Goal: Information Seeking & Learning: Learn about a topic

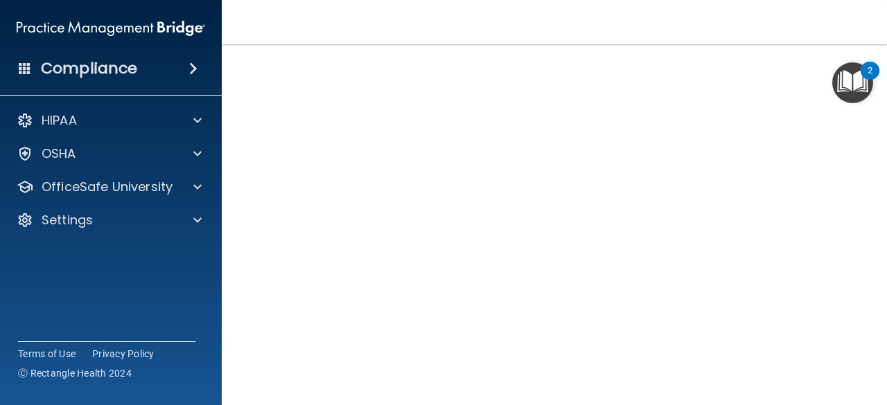
scroll to position [91, 0]
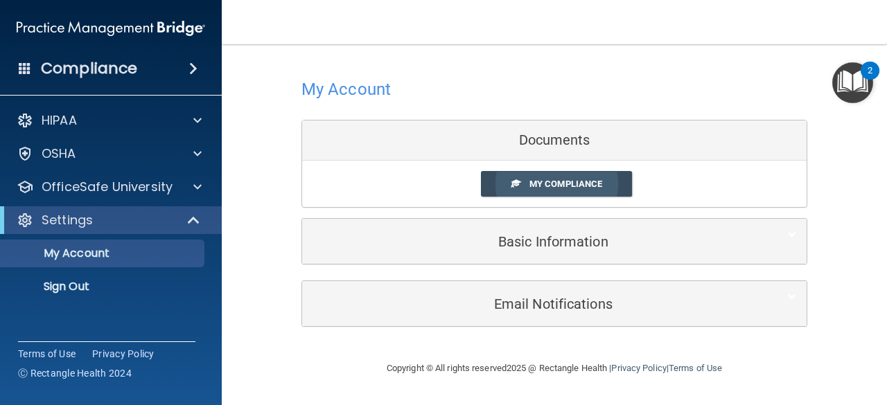
click at [539, 183] on span "My Compliance" at bounding box center [565, 184] width 73 height 10
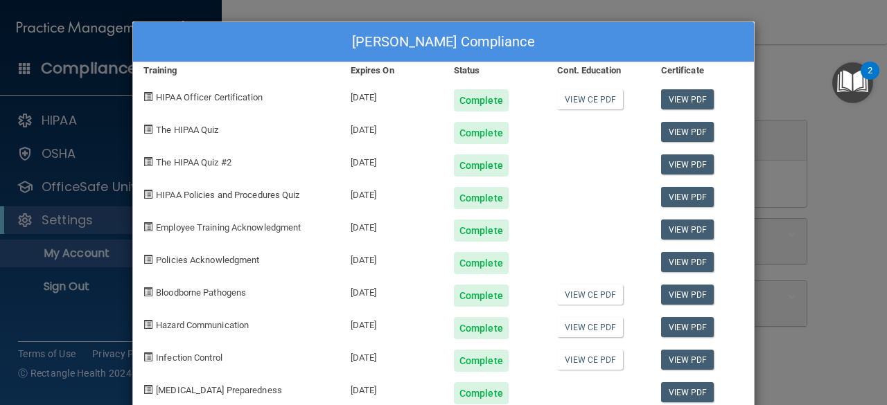
scroll to position [30, 0]
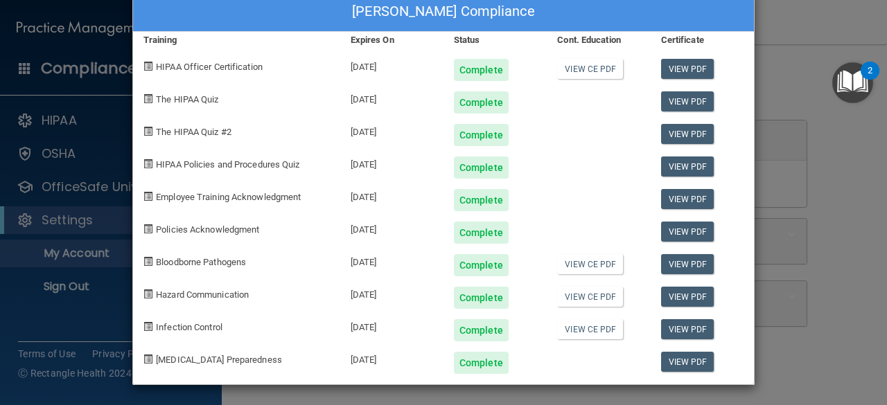
click at [833, 182] on div "[PERSON_NAME] Compliance Training Expires On Status Cont. Education Certificate…" at bounding box center [443, 202] width 887 height 405
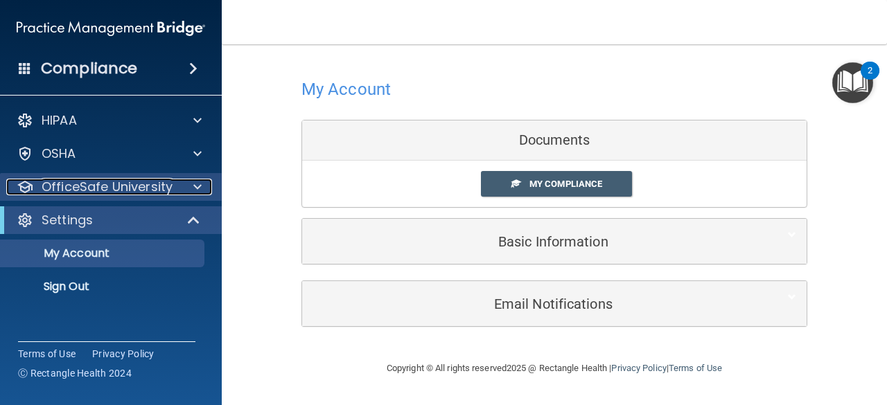
click at [80, 187] on p "OfficeSafe University" at bounding box center [107, 187] width 131 height 17
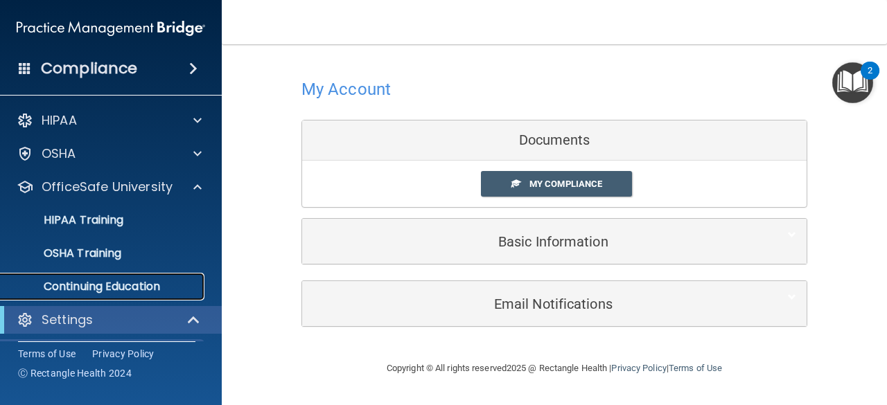
click at [105, 280] on p "Continuing Education" at bounding box center [103, 287] width 189 height 14
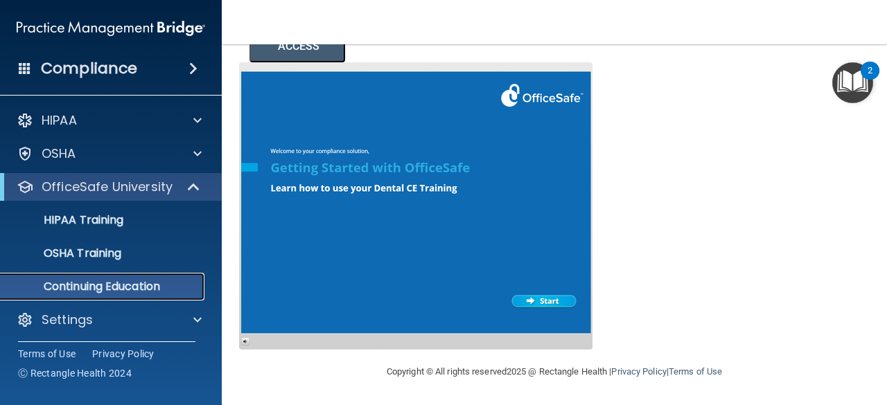
scroll to position [283, 0]
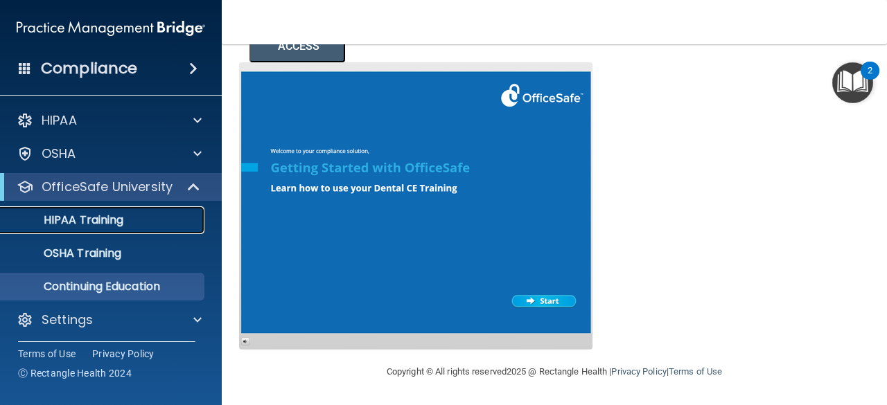
click at [125, 227] on link "HIPAA Training" at bounding box center [95, 221] width 218 height 28
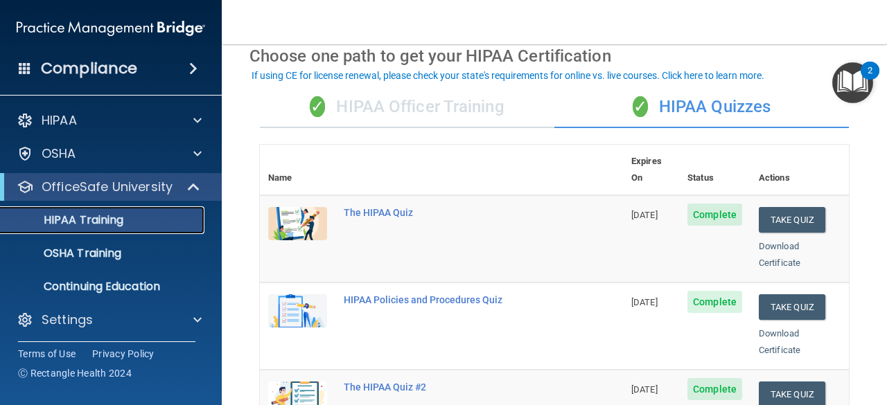
scroll to position [64, 0]
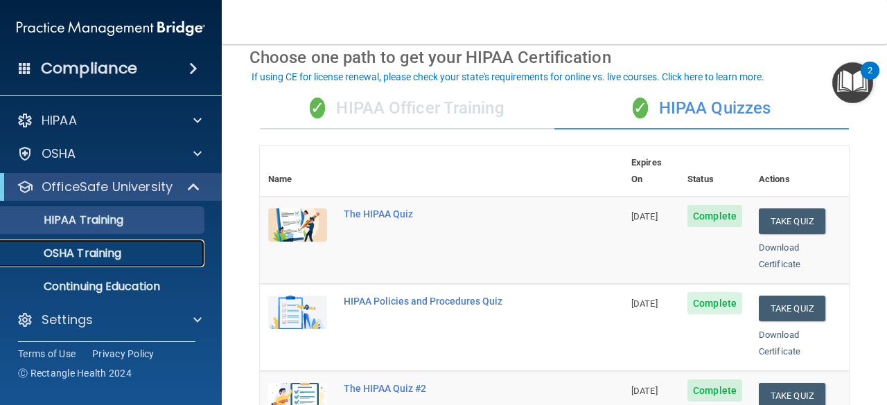
click at [71, 261] on link "OSHA Training" at bounding box center [95, 254] width 218 height 28
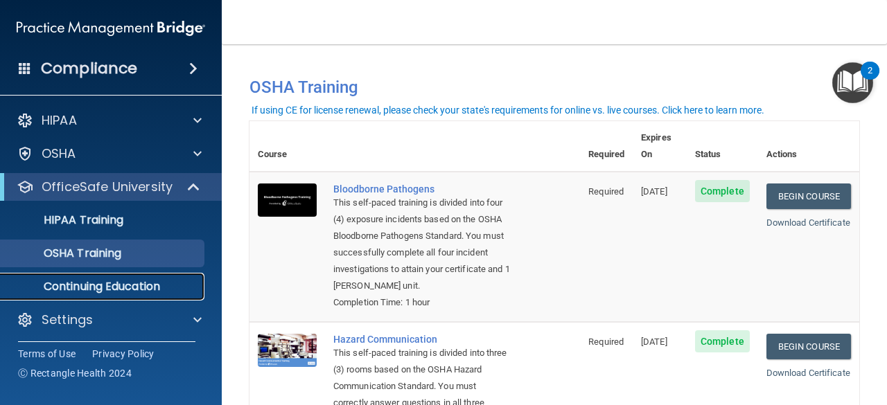
click at [125, 280] on p "Continuing Education" at bounding box center [103, 287] width 189 height 14
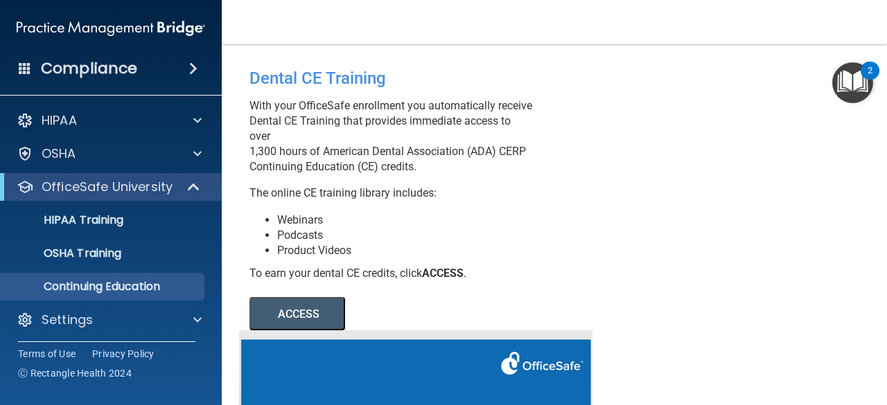
click at [279, 318] on button "ACCESS" at bounding box center [297, 313] width 96 height 33
click at [118, 66] on h4 "Compliance" at bounding box center [89, 68] width 96 height 19
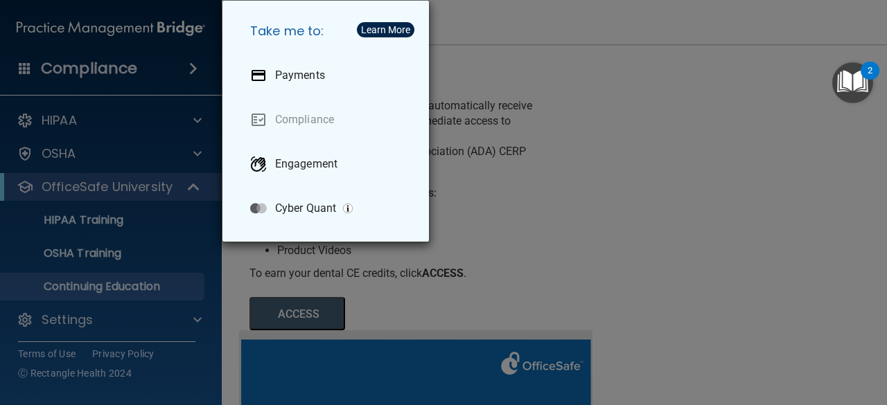
click at [489, 166] on div "Take me to: Payments Compliance Engagement Cyber Quant" at bounding box center [443, 202] width 887 height 405
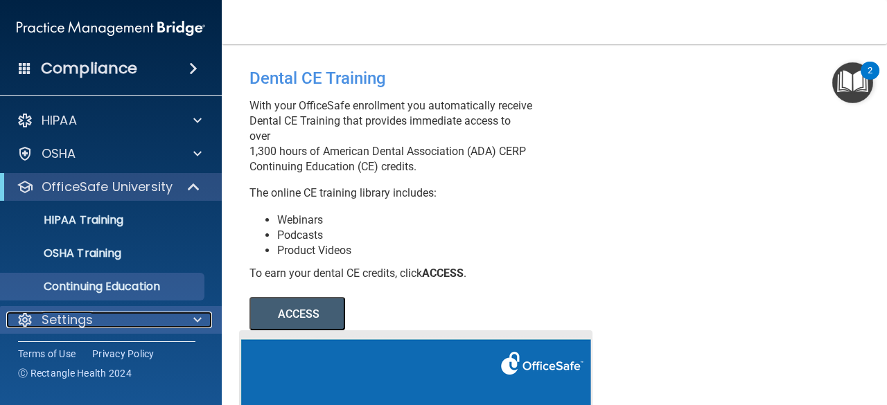
click at [109, 312] on div "Settings" at bounding box center [92, 320] width 172 height 17
click at [197, 324] on span at bounding box center [197, 320] width 8 height 17
click at [51, 321] on p "Settings" at bounding box center [67, 320] width 51 height 17
click at [61, 318] on p "Settings" at bounding box center [67, 320] width 51 height 17
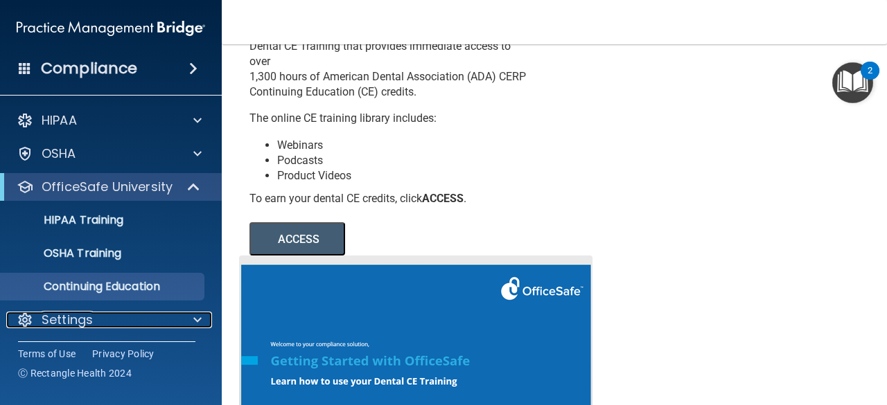
scroll to position [283, 0]
